Goal: Understand site structure: Understand site structure

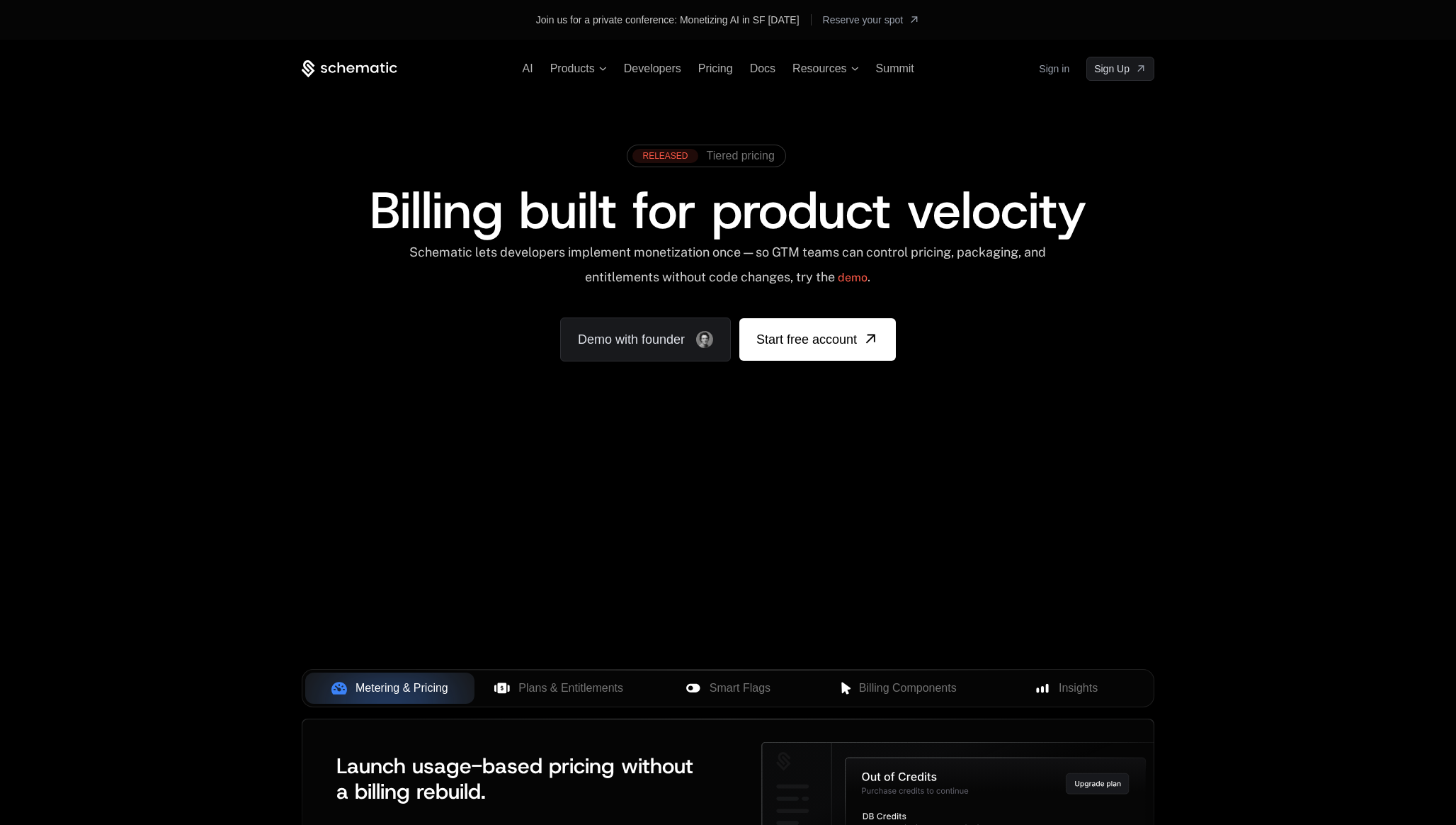
scroll to position [248, 0]
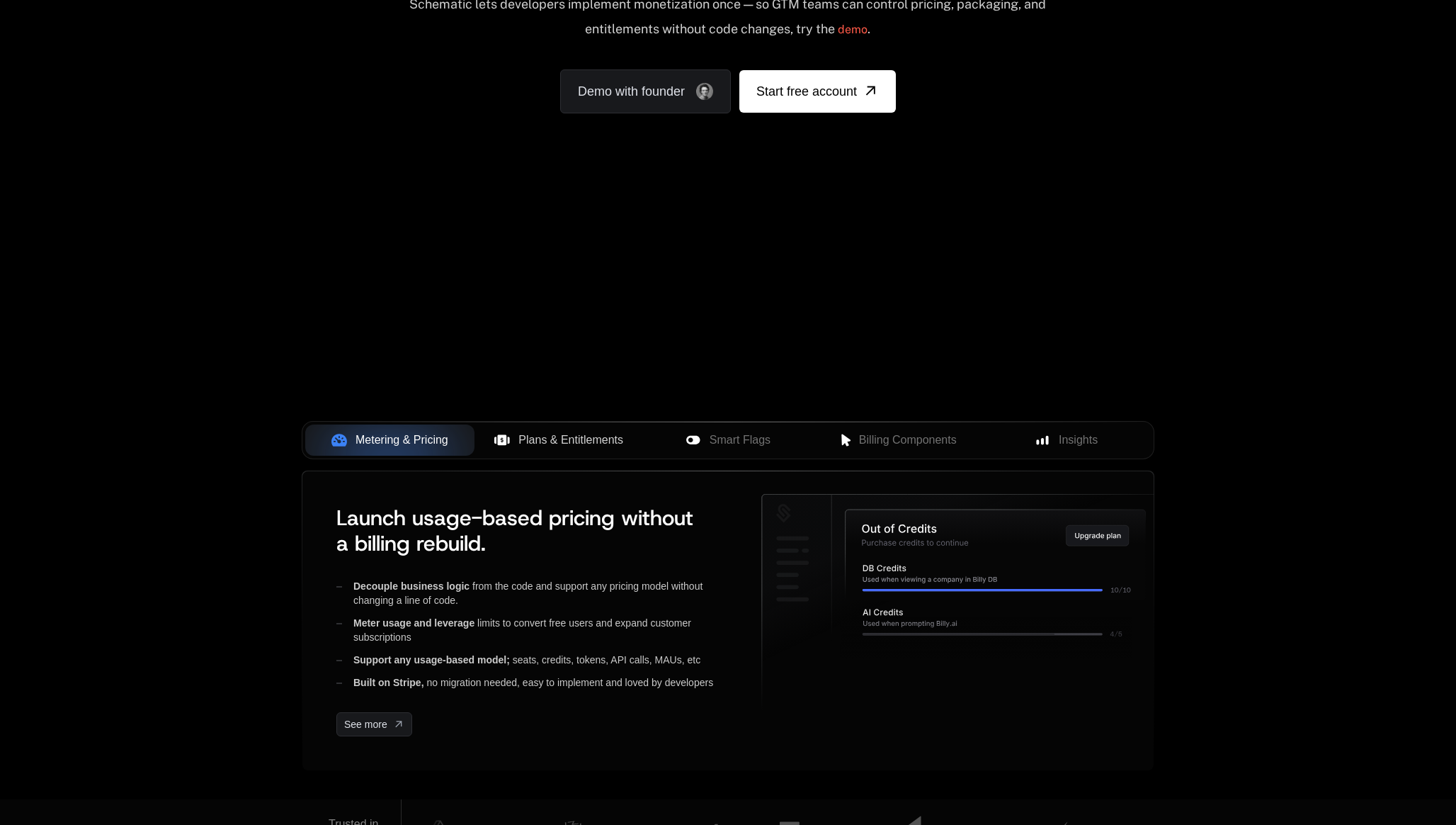
click at [575, 445] on span "Plans & Entitlements" at bounding box center [571, 439] width 105 height 17
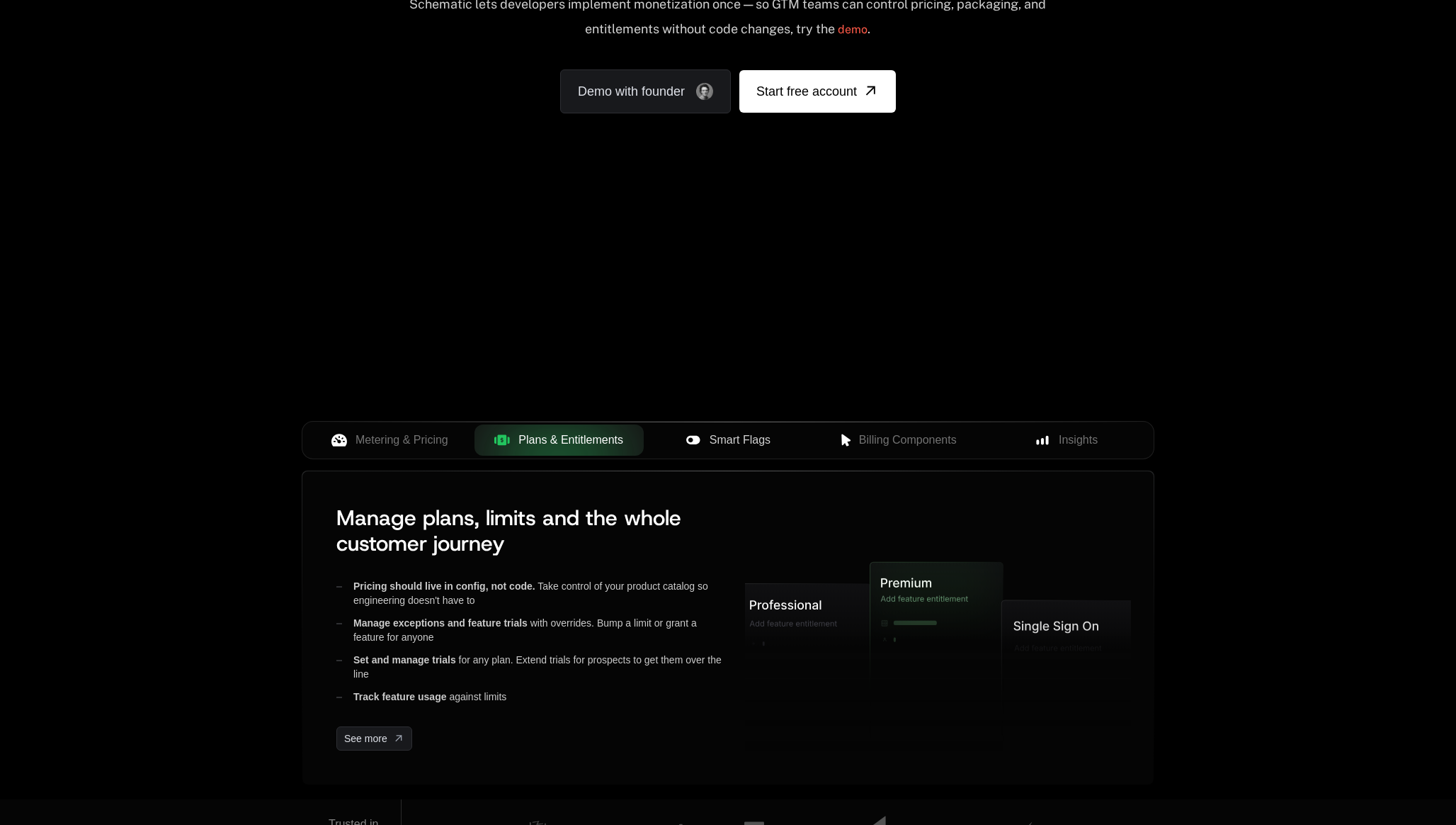
click at [697, 441] on icon at bounding box center [693, 439] width 13 height 9
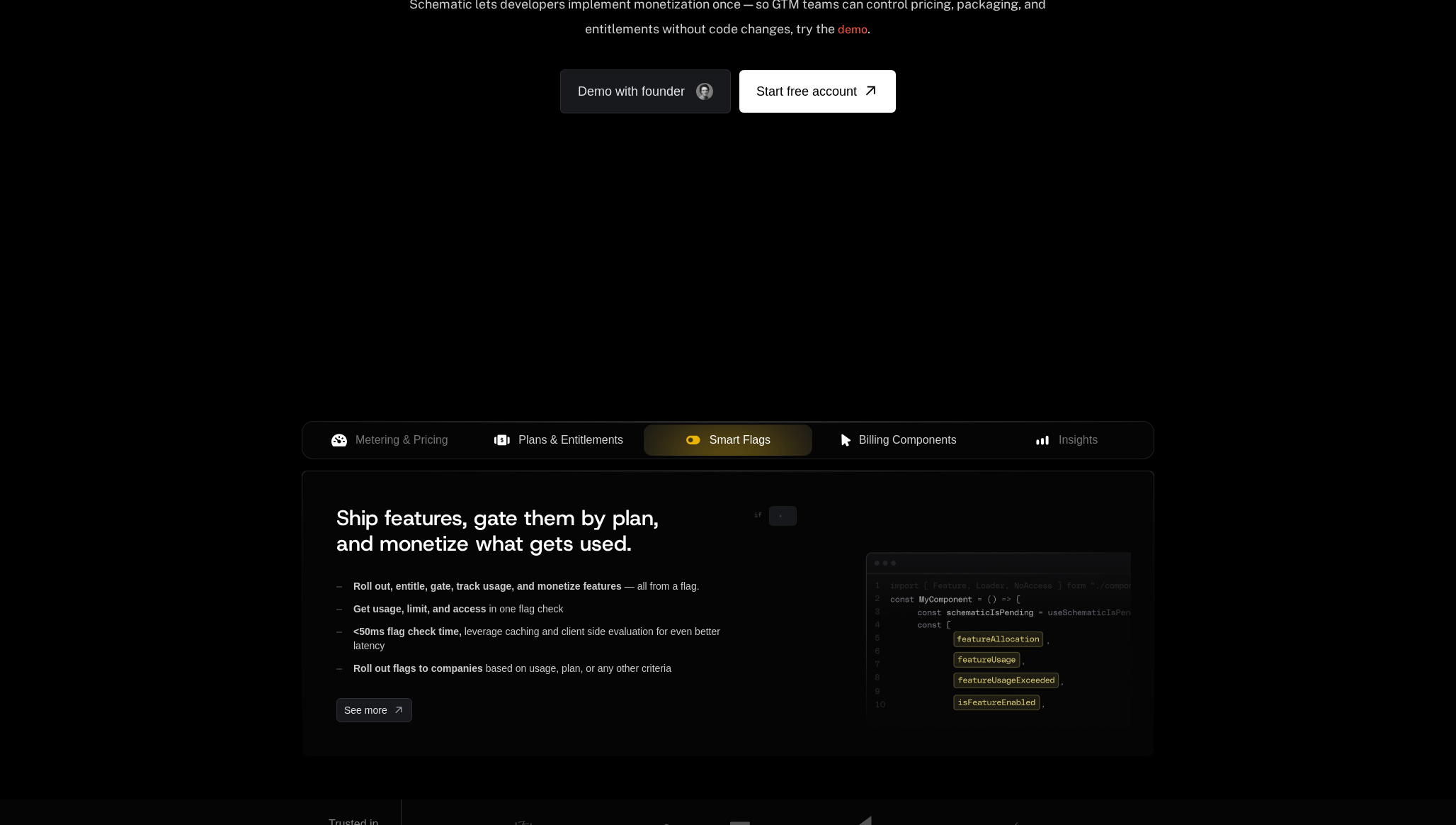
click at [875, 437] on span "Billing Components" at bounding box center [908, 439] width 98 height 17
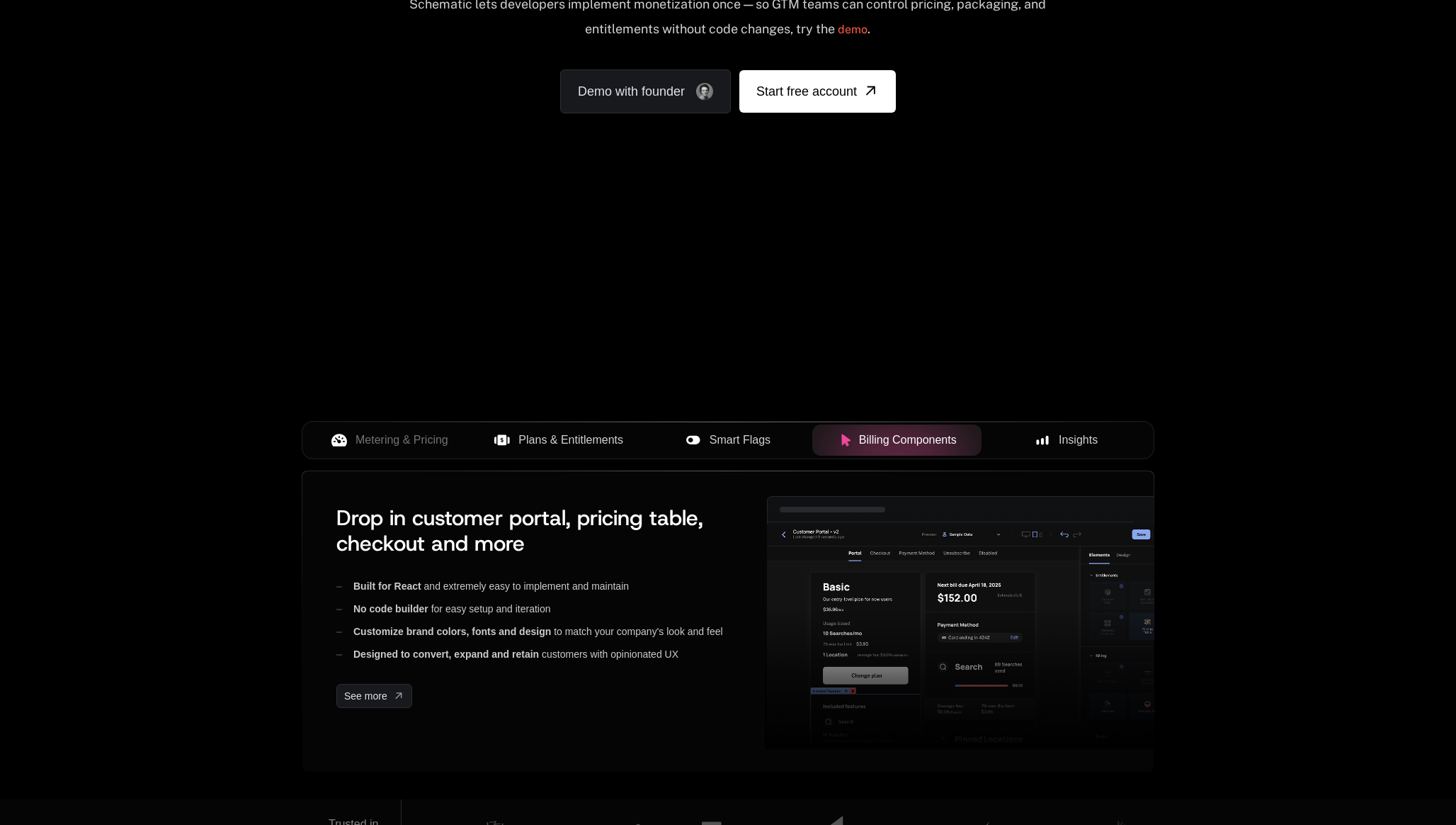
click at [1078, 438] on span "Insights" at bounding box center [1078, 439] width 39 height 17
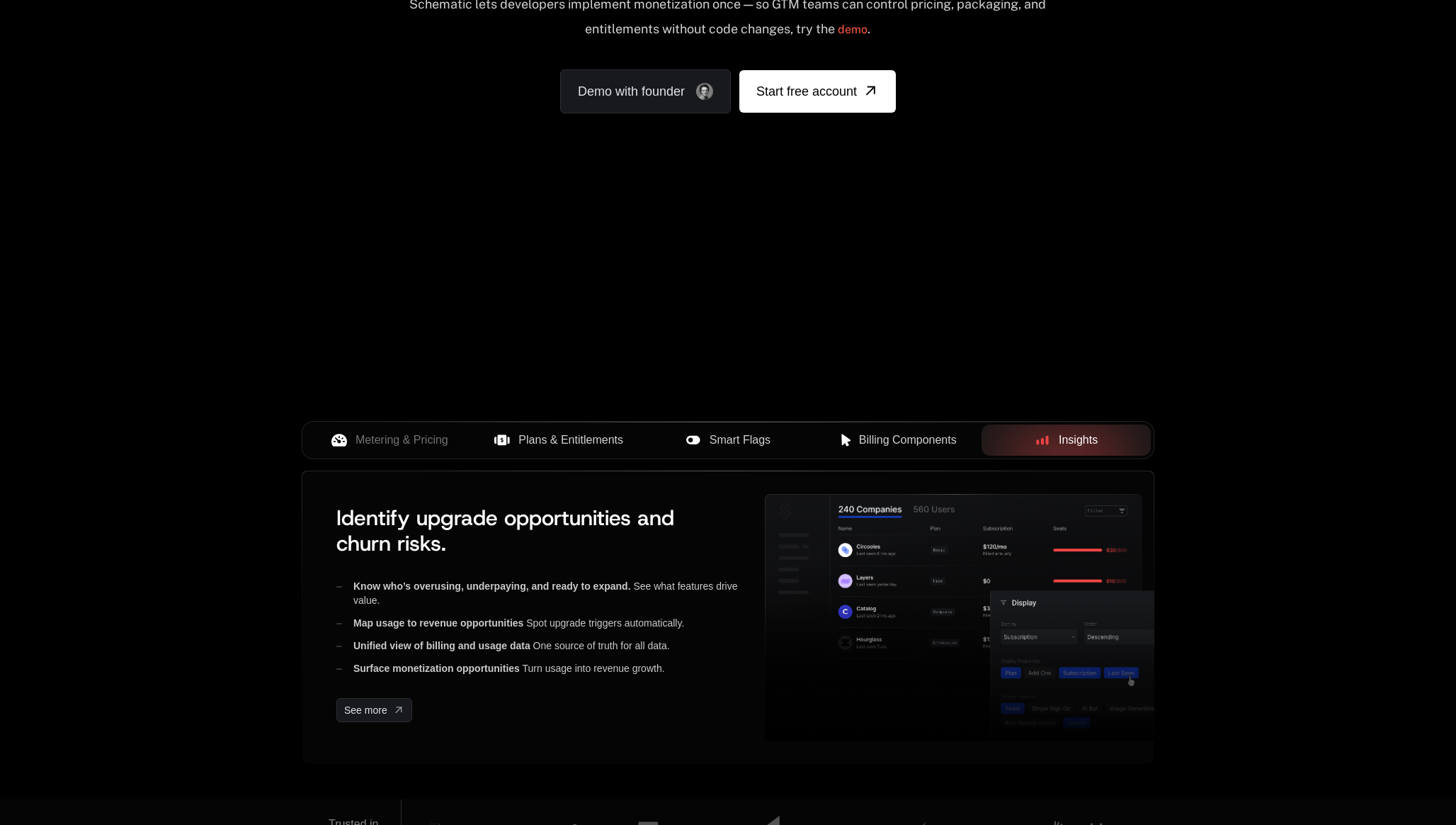
click at [984, 434] on div at bounding box center [1066, 439] width 169 height 31
click at [913, 434] on span "Billing Components" at bounding box center [908, 439] width 98 height 17
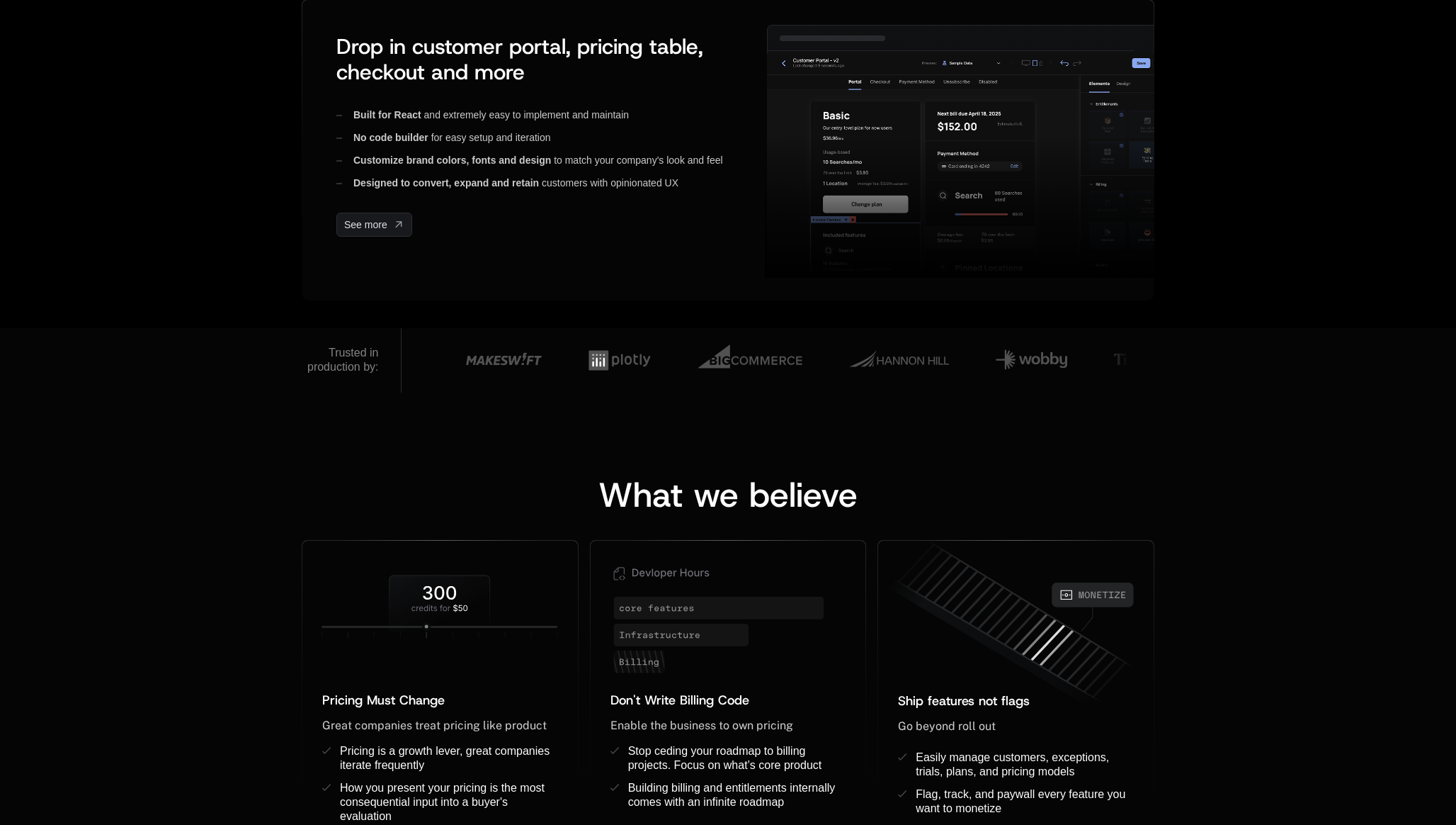
scroll to position [792, 0]
